Goal: Browse casually

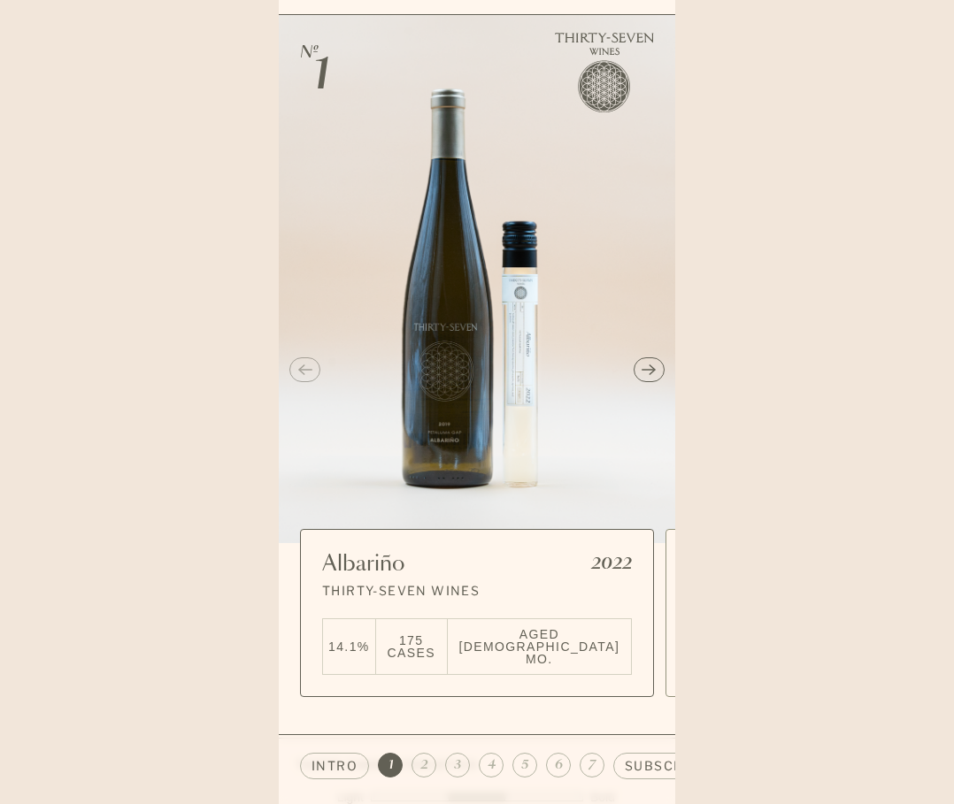
click at [655, 357] on button "Next slide" at bounding box center [649, 369] width 31 height 25
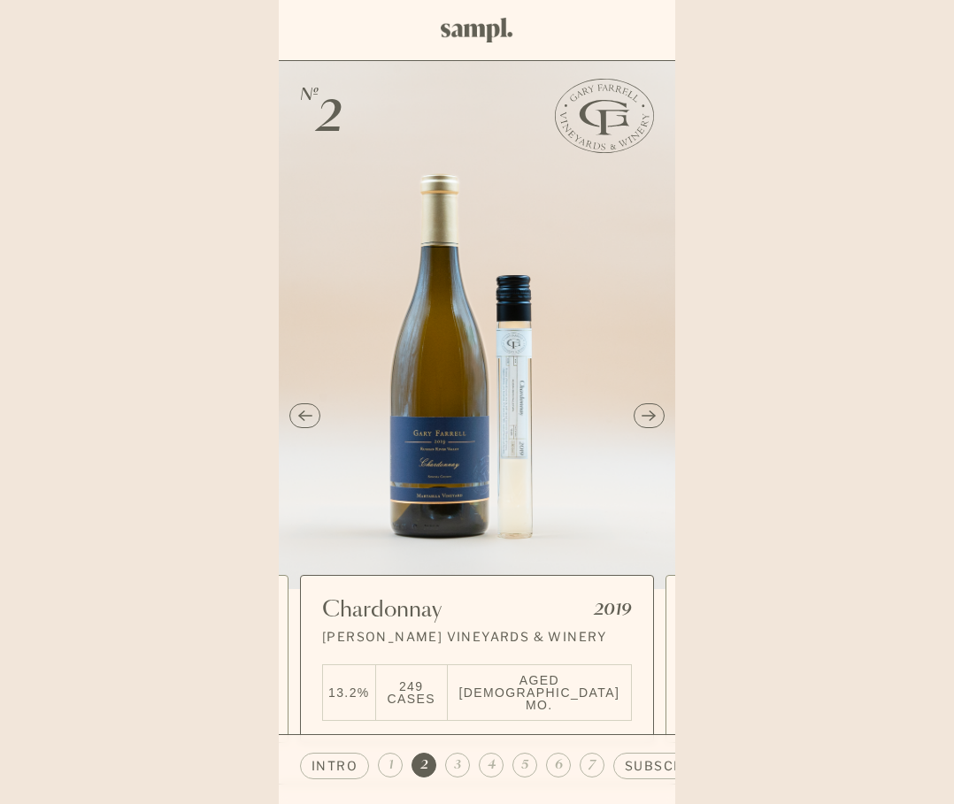
drag, startPoint x: 953, startPoint y: 220, endPoint x: 972, endPoint y: 302, distance: 83.5
click at [953, 302] on html "We have to ask. Are you 21+? Yes No Skip to main content Cart Your cart is empt…" at bounding box center [477, 402] width 954 height 804
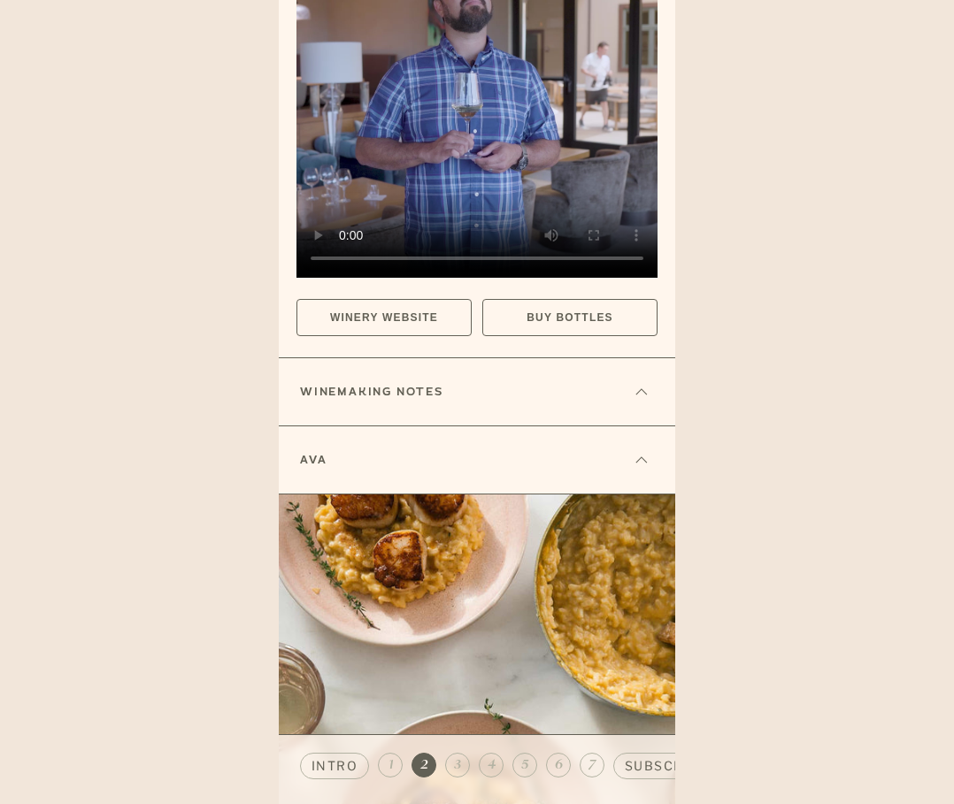
scroll to position [1813, 0]
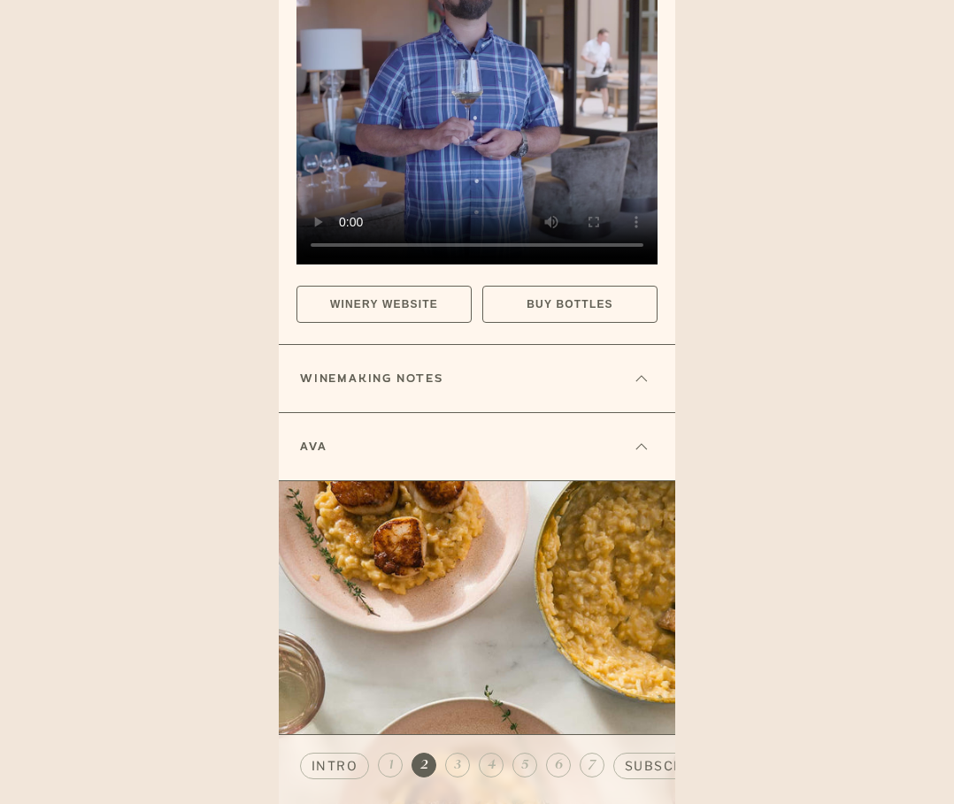
click at [642, 375] on icon at bounding box center [641, 378] width 14 height 7
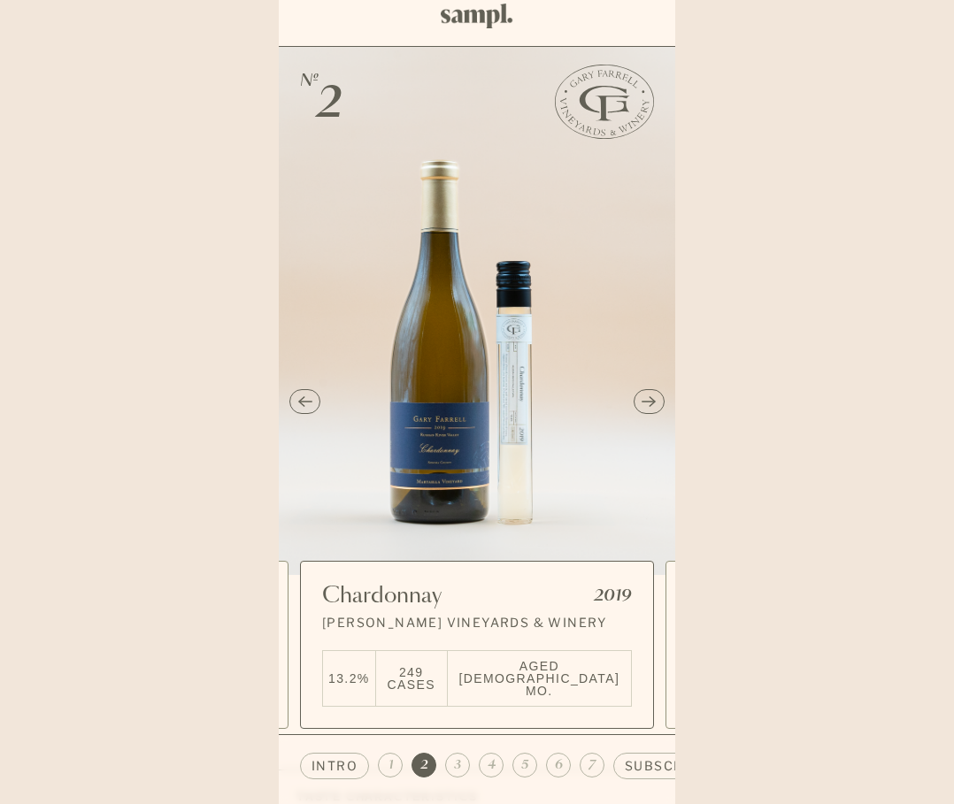
scroll to position [0, 0]
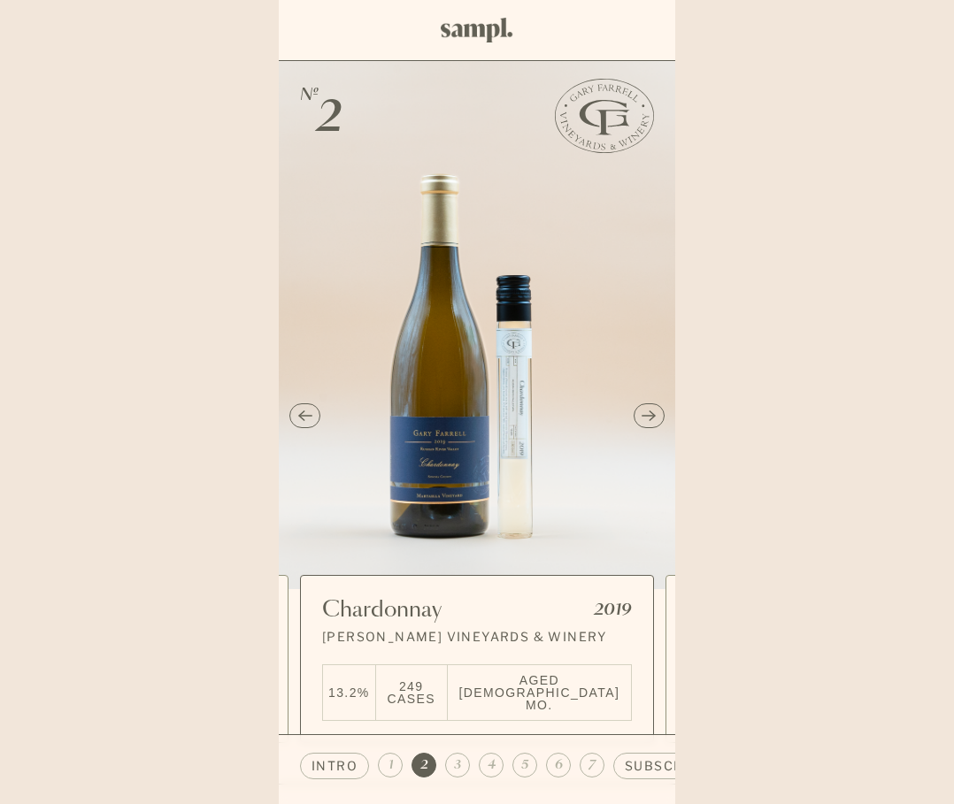
click at [657, 404] on button "Next slide" at bounding box center [649, 416] width 31 height 25
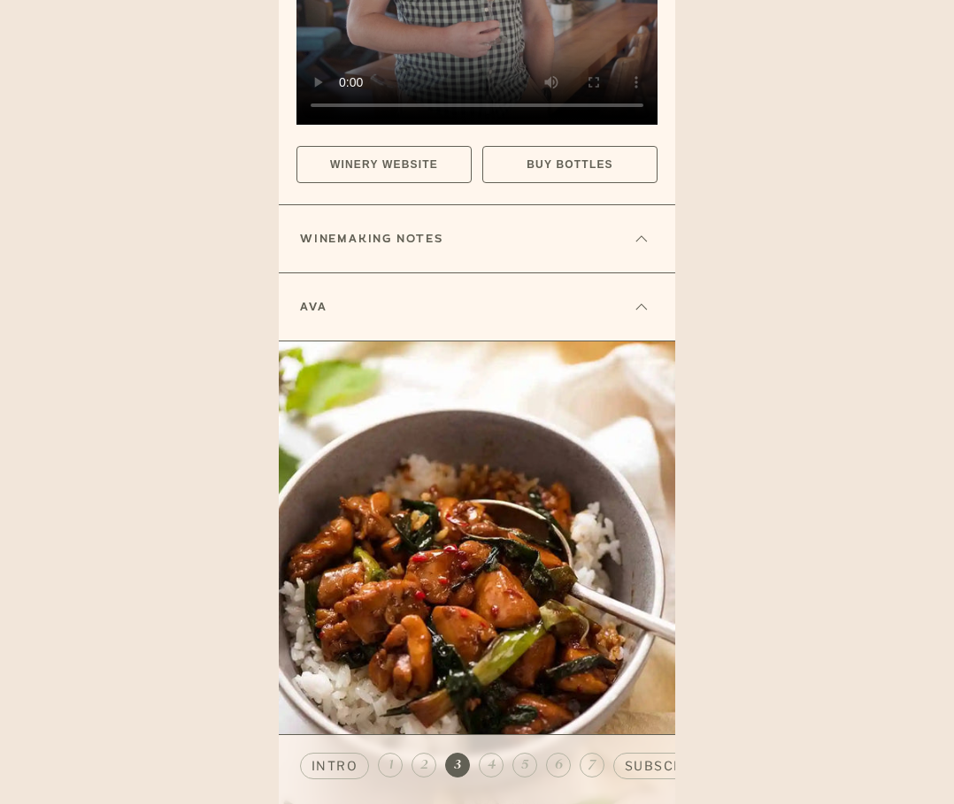
scroll to position [1777, 0]
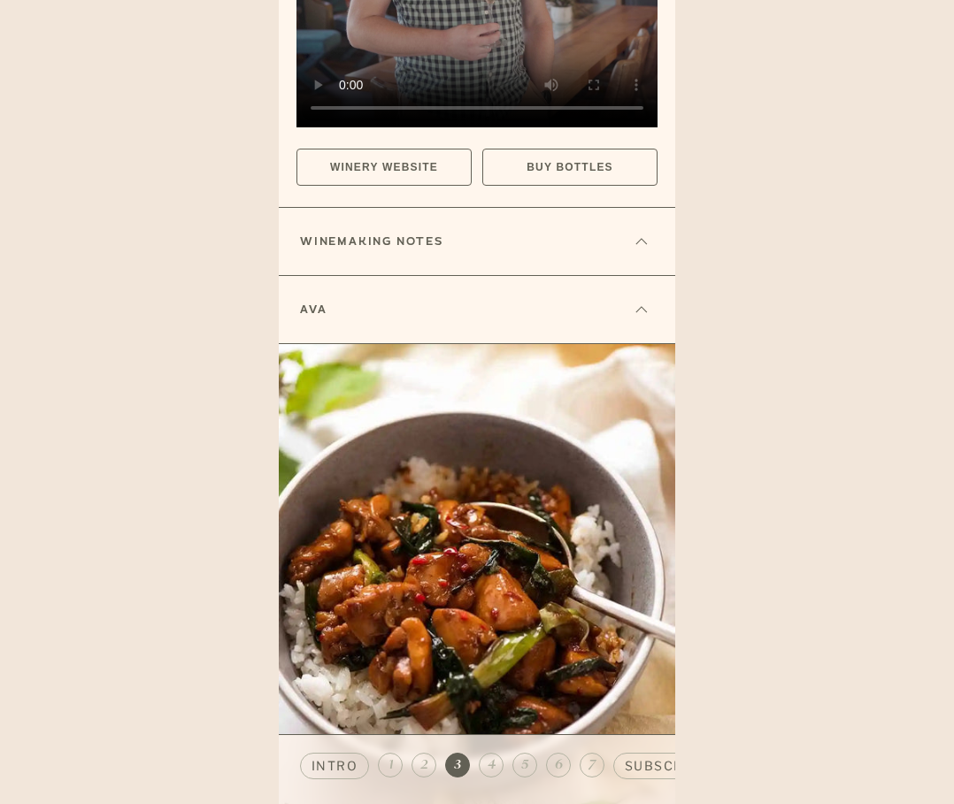
click at [638, 229] on button at bounding box center [641, 241] width 25 height 25
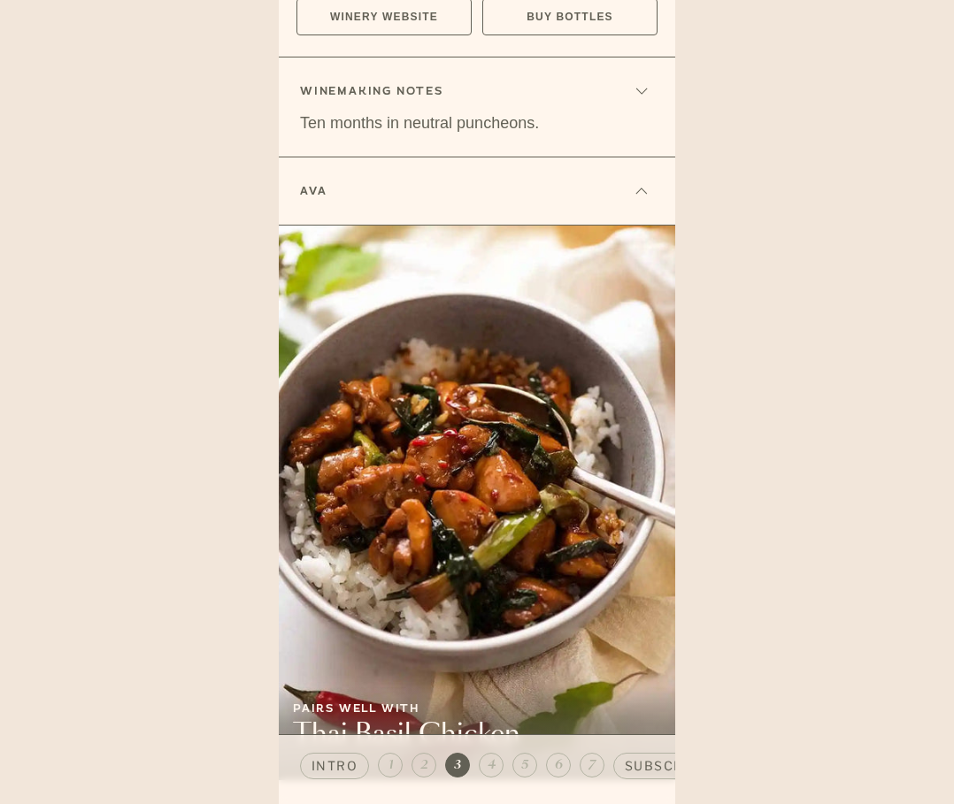
scroll to position [2019, 0]
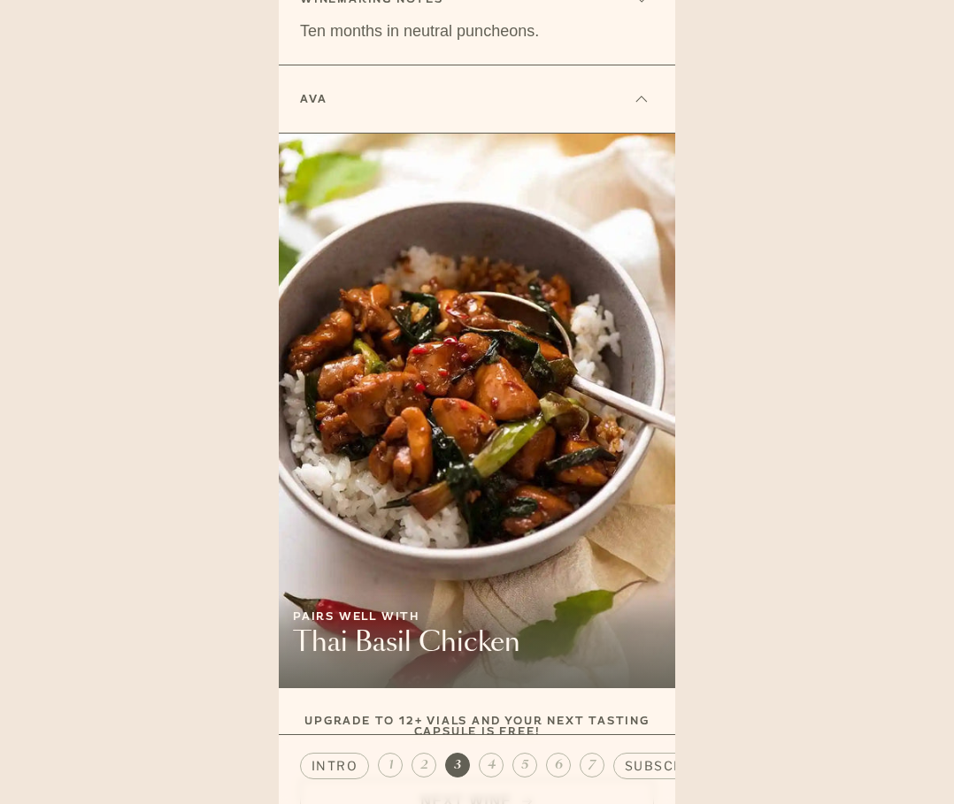
click at [488, 760] on span "4" at bounding box center [492, 766] width 8 height 18
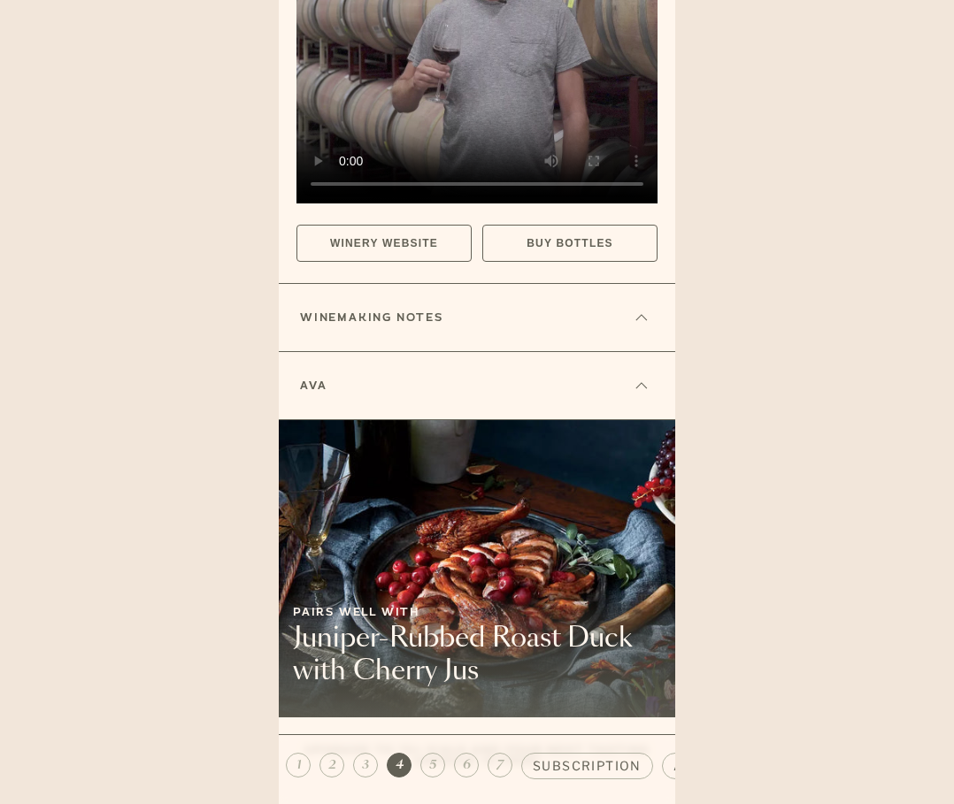
scroll to position [1680, 0]
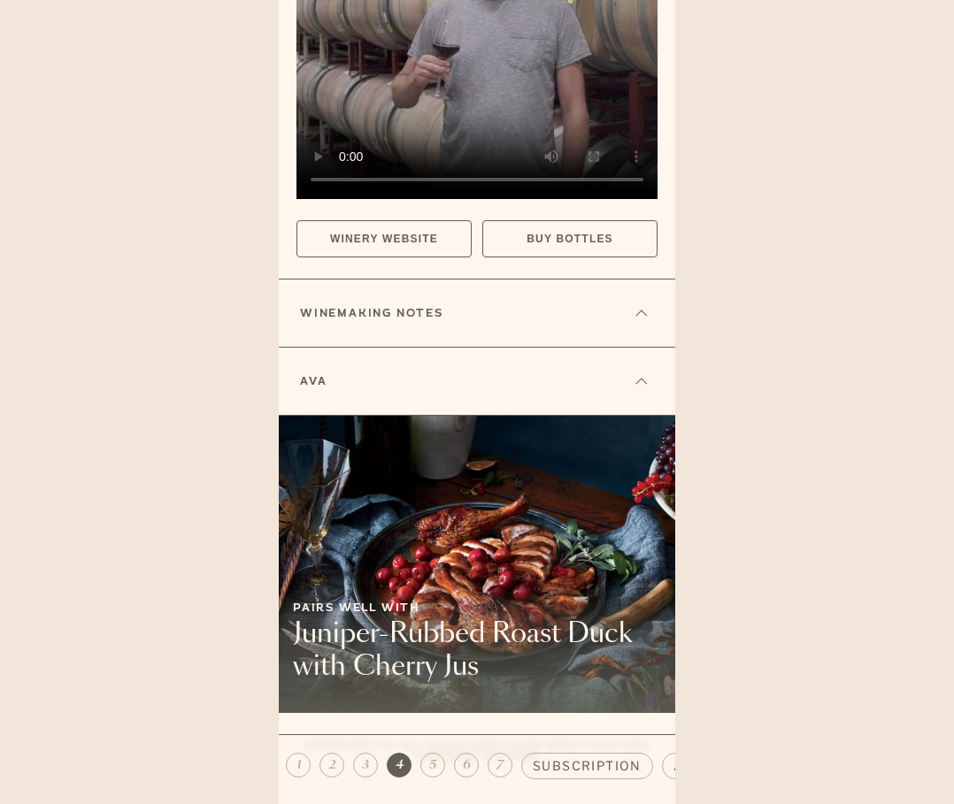
click at [641, 310] on icon at bounding box center [641, 313] width 14 height 7
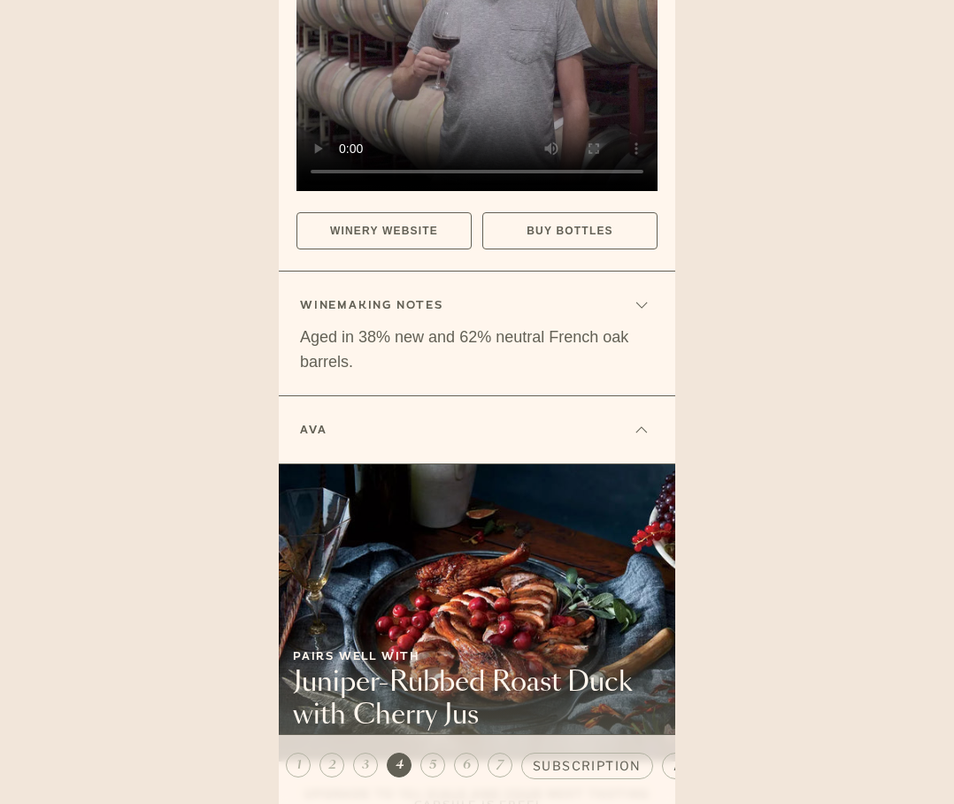
scroll to position [1737, 0]
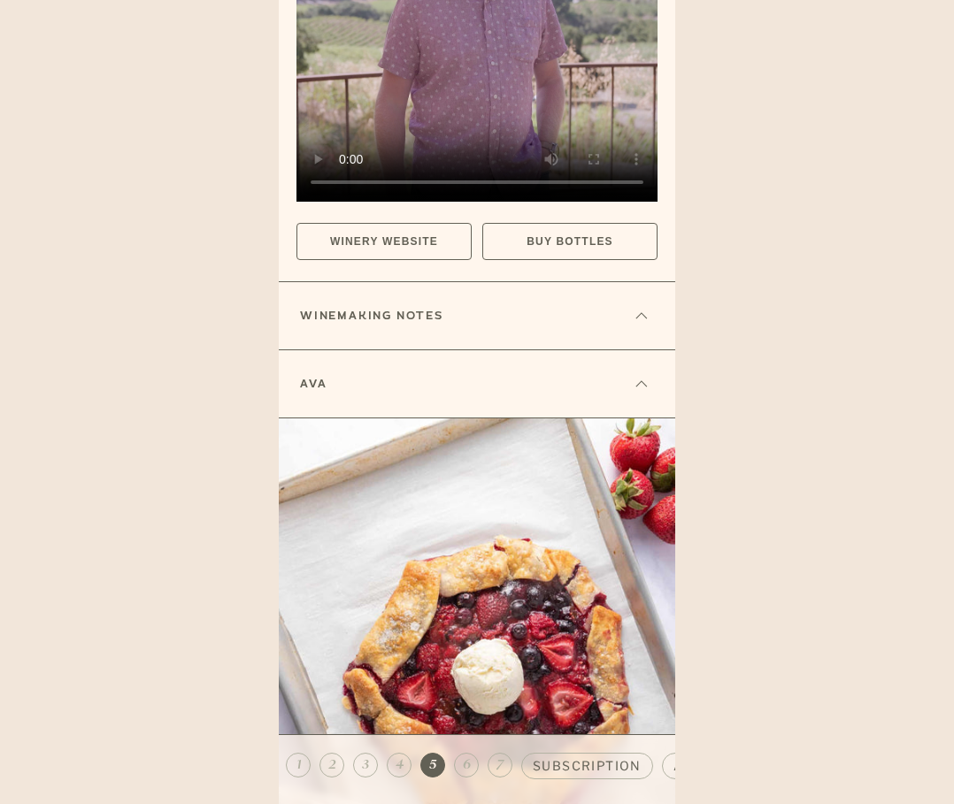
scroll to position [1975, 0]
click at [637, 304] on button at bounding box center [641, 316] width 25 height 25
